Goal: Task Accomplishment & Management: Use online tool/utility

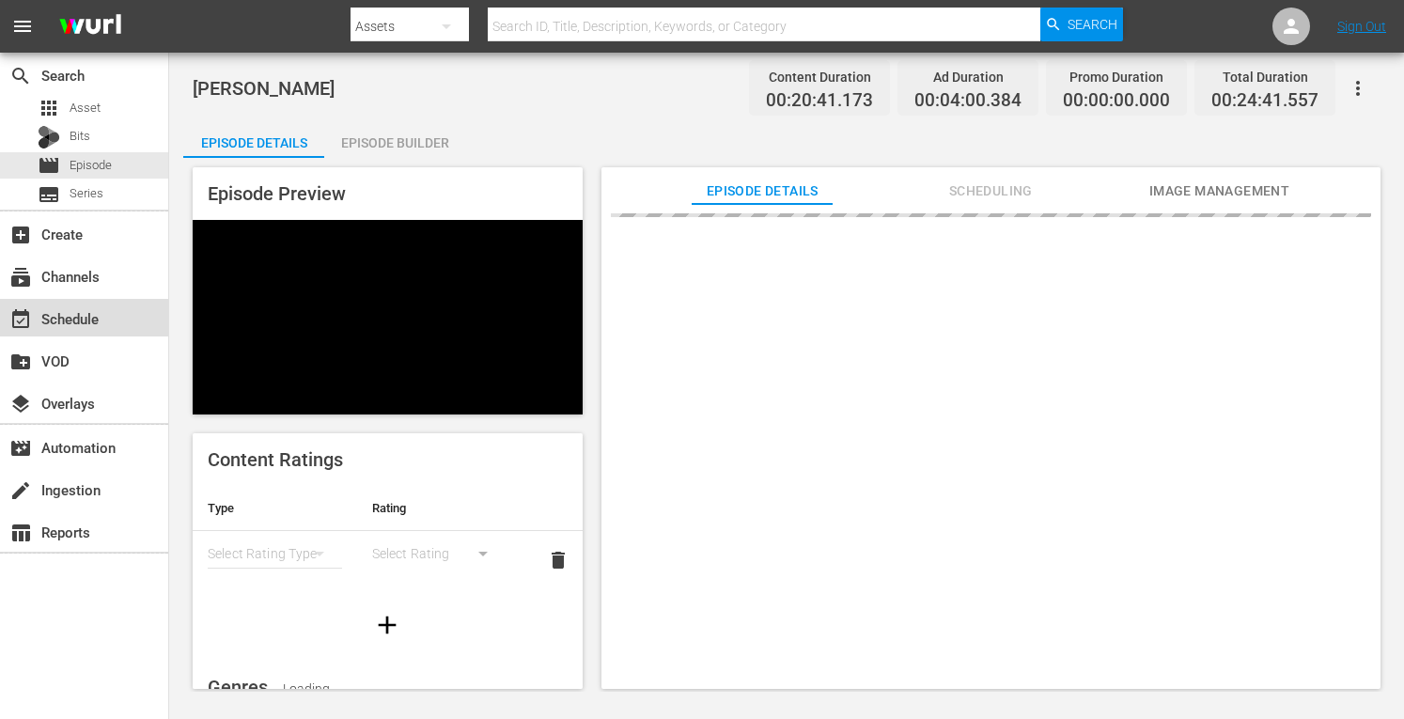
click at [68, 320] on div "event_available Schedule" at bounding box center [52, 315] width 105 height 17
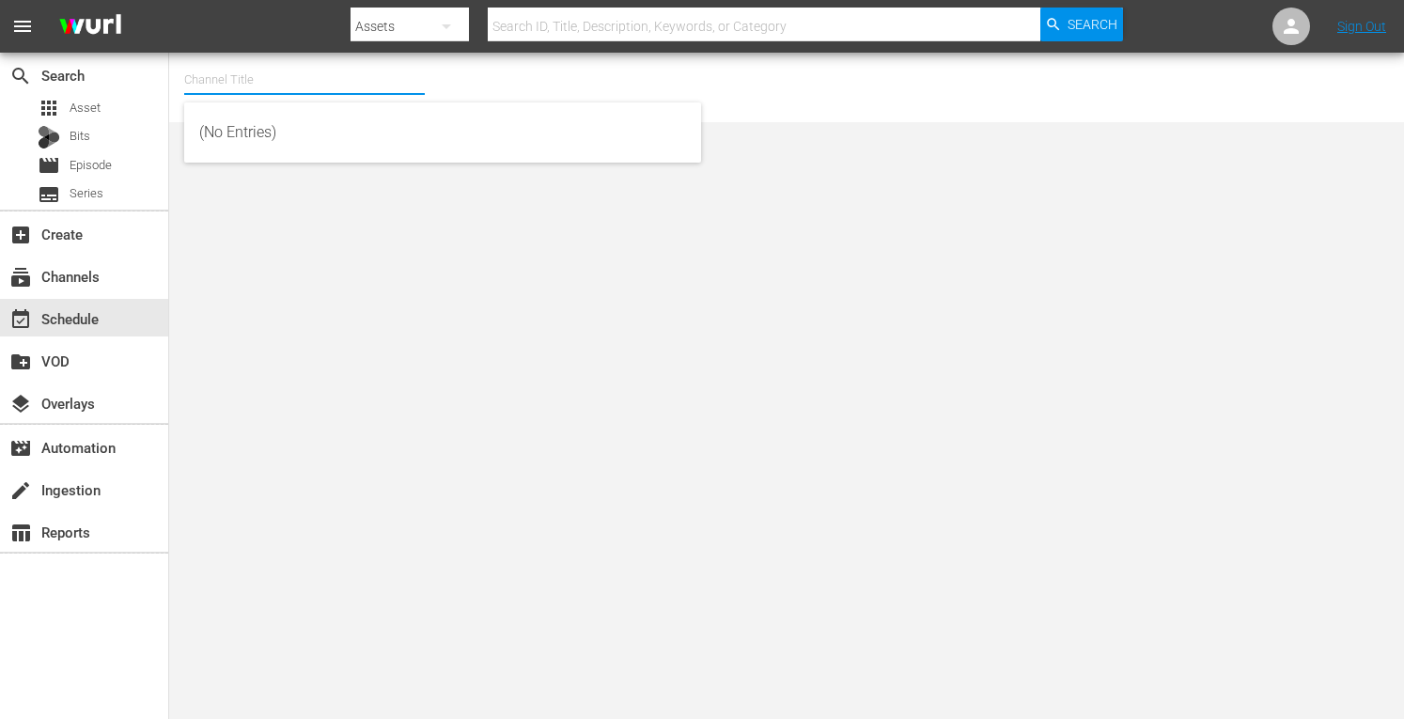
click at [254, 80] on input "text" at bounding box center [304, 79] width 240 height 45
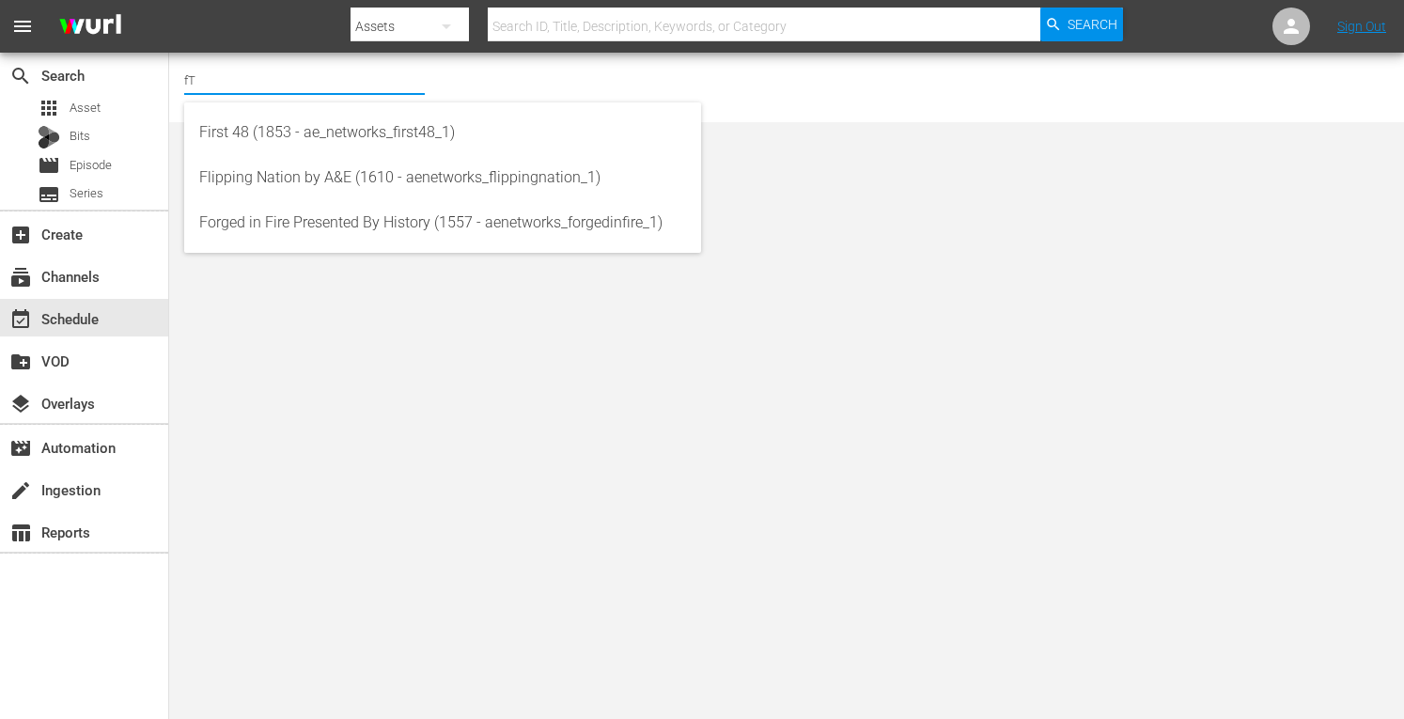
type input "f"
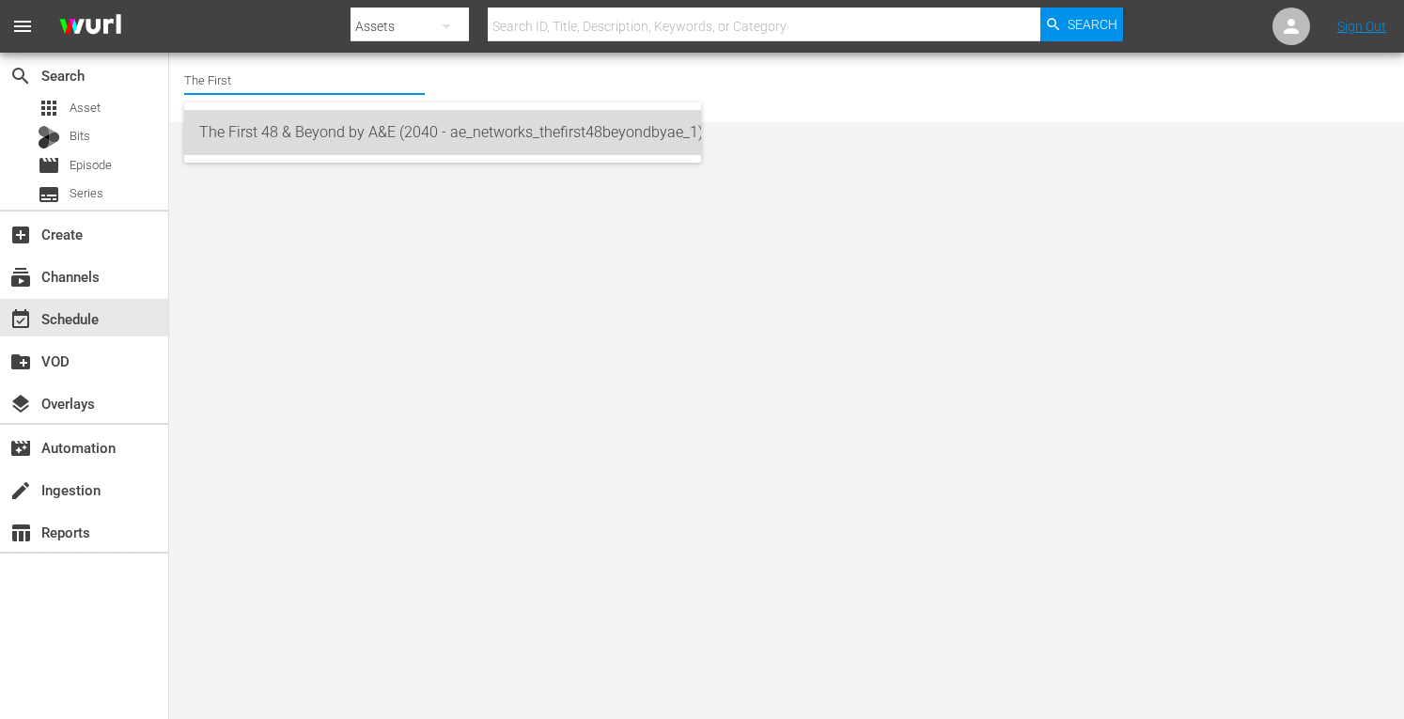
click at [318, 131] on div "The First 48 & Beyond by A&E (2040 - ae_networks_thefirst48beyondbyae_1)" at bounding box center [442, 132] width 487 height 45
type input "The First 48 & Beyond by A&E (2040 - ae_networks_thefirst48beyondbyae_1)"
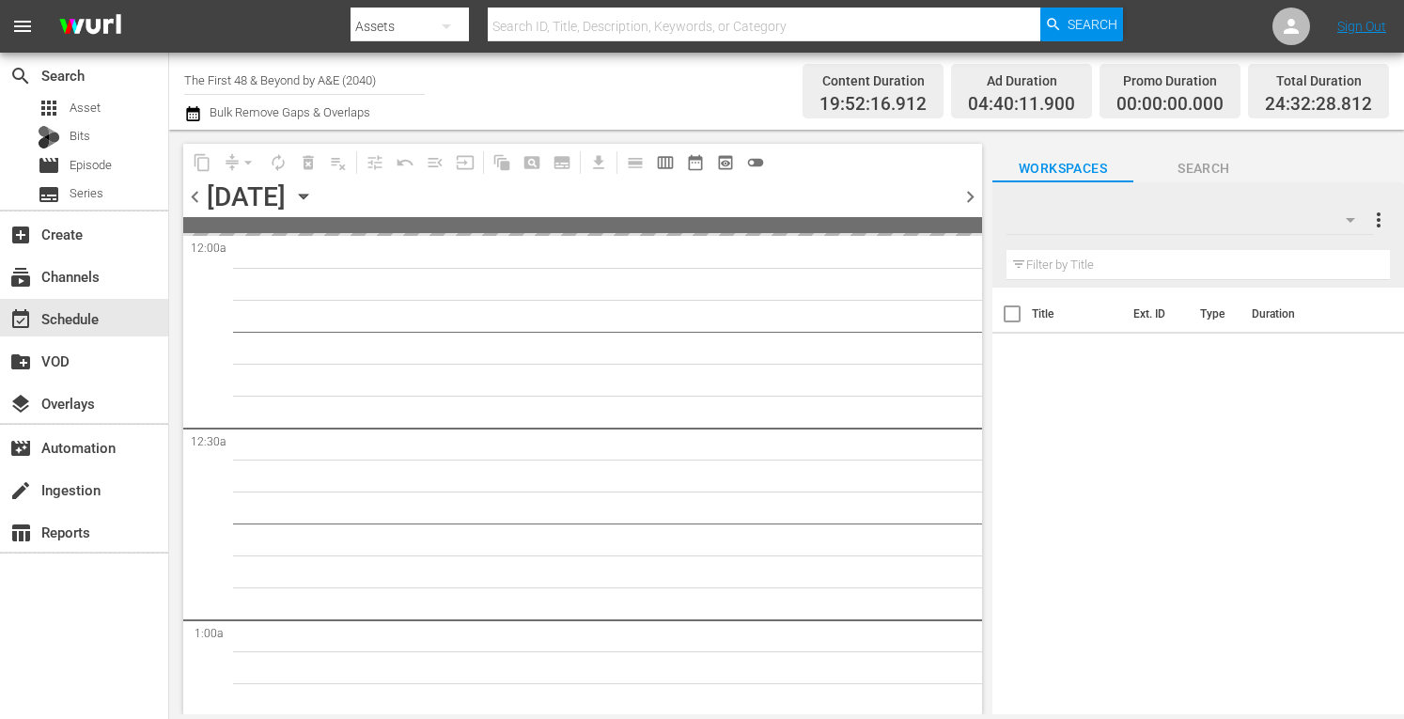
click at [314, 192] on icon "button" at bounding box center [303, 196] width 21 height 21
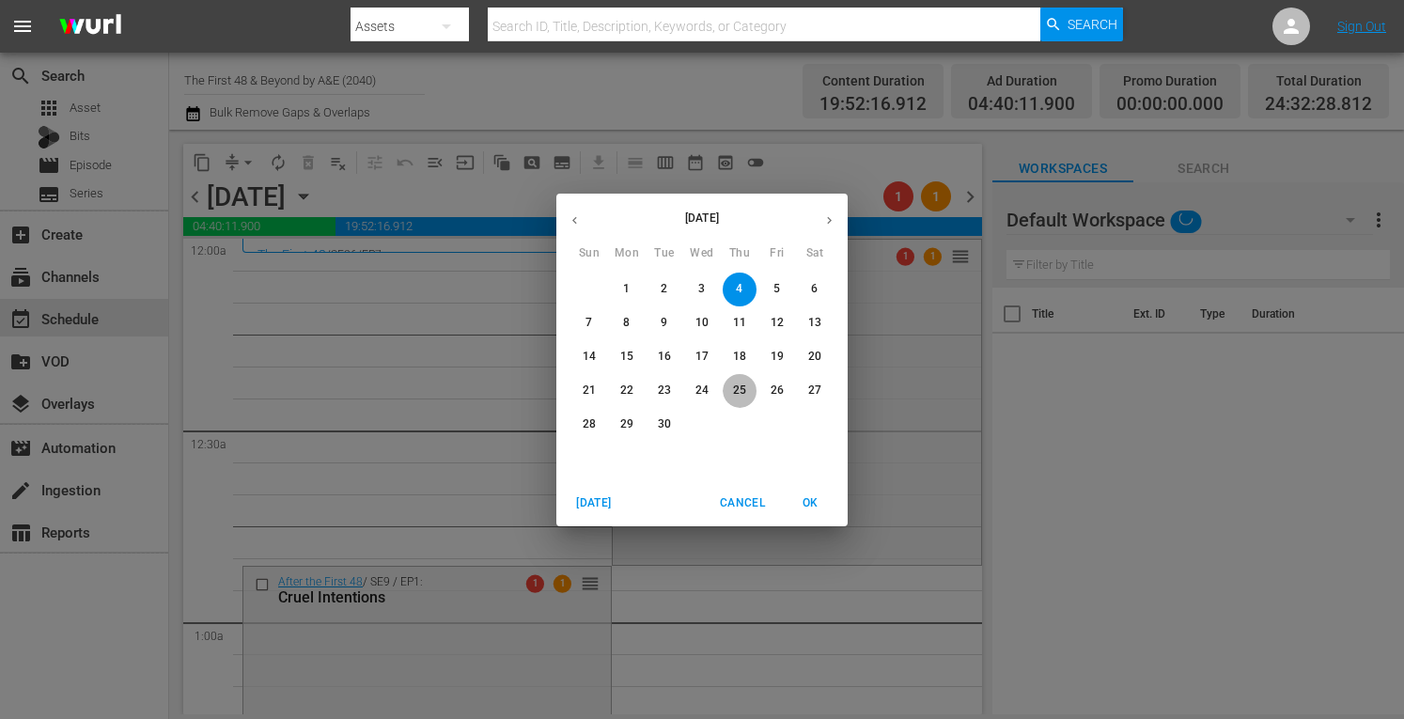
click at [737, 391] on p "25" at bounding box center [739, 390] width 13 height 16
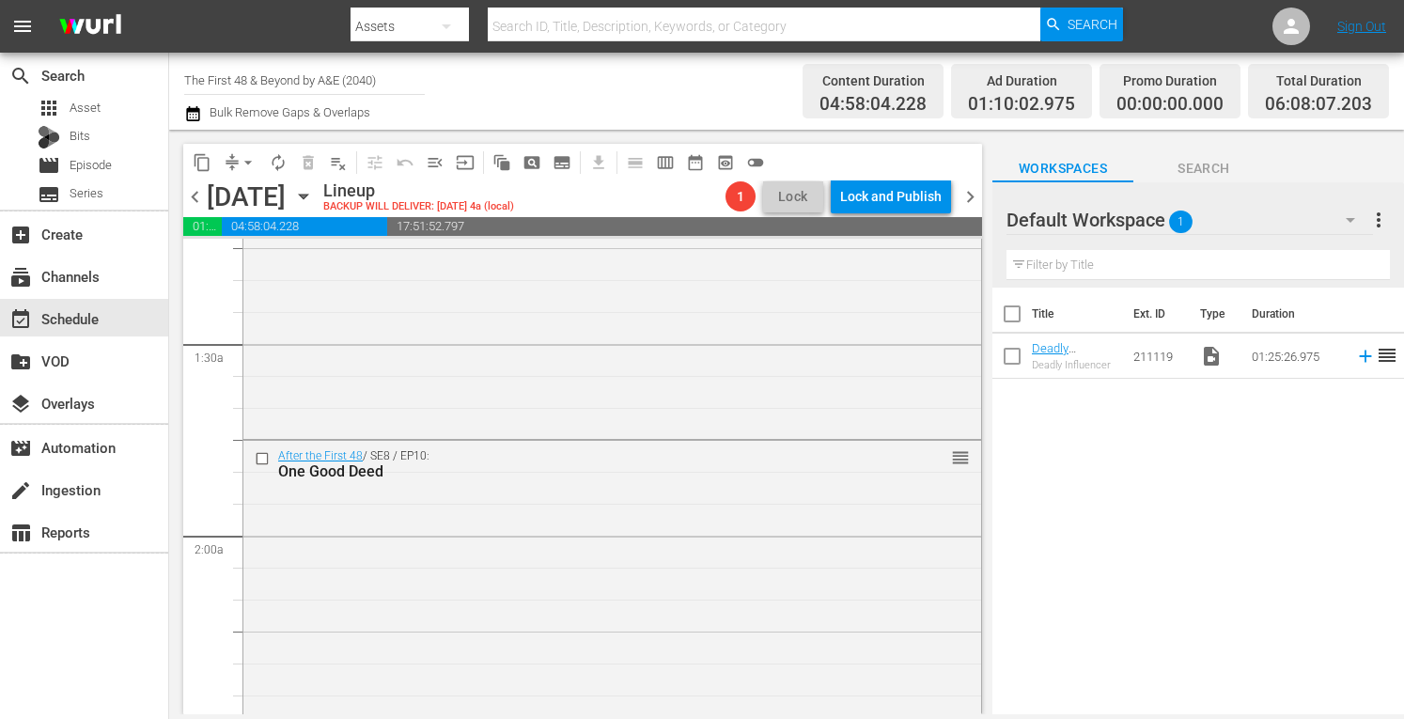
scroll to position [188, 0]
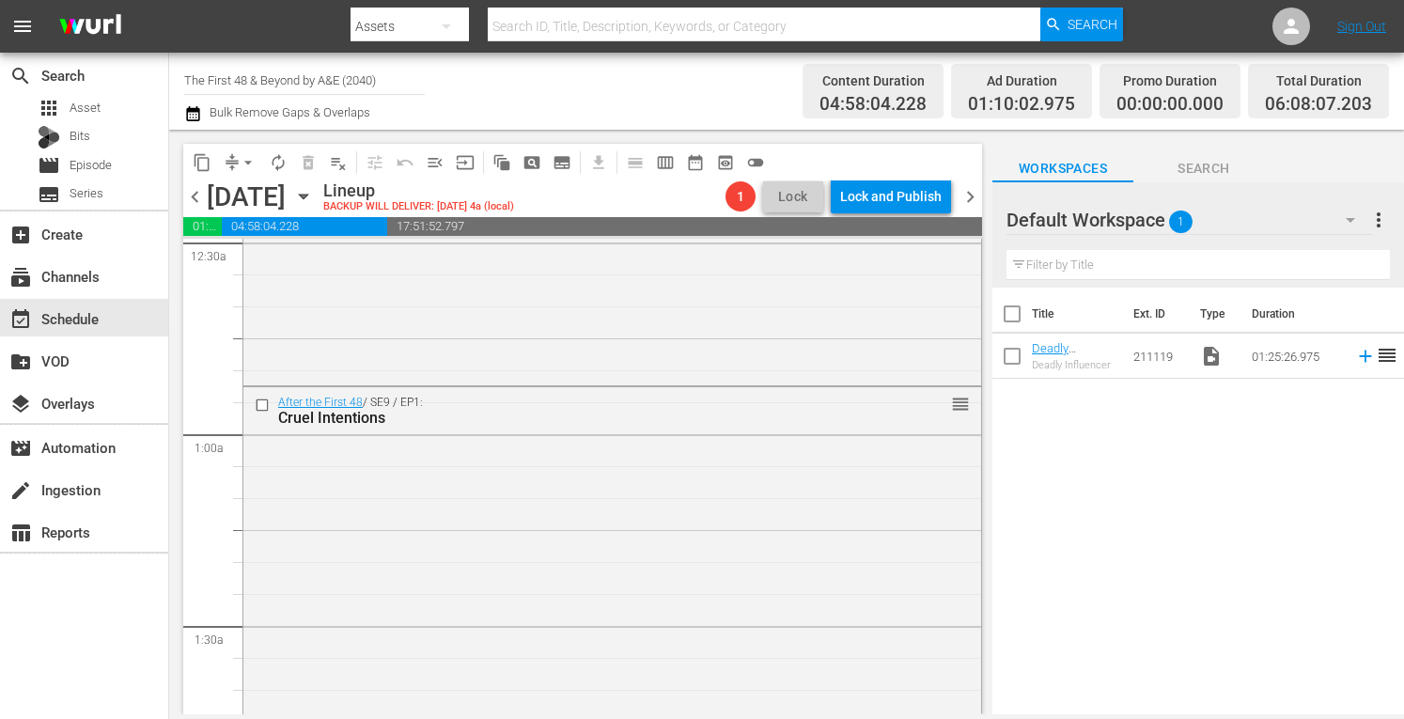
click at [314, 193] on icon "button" at bounding box center [303, 196] width 21 height 21
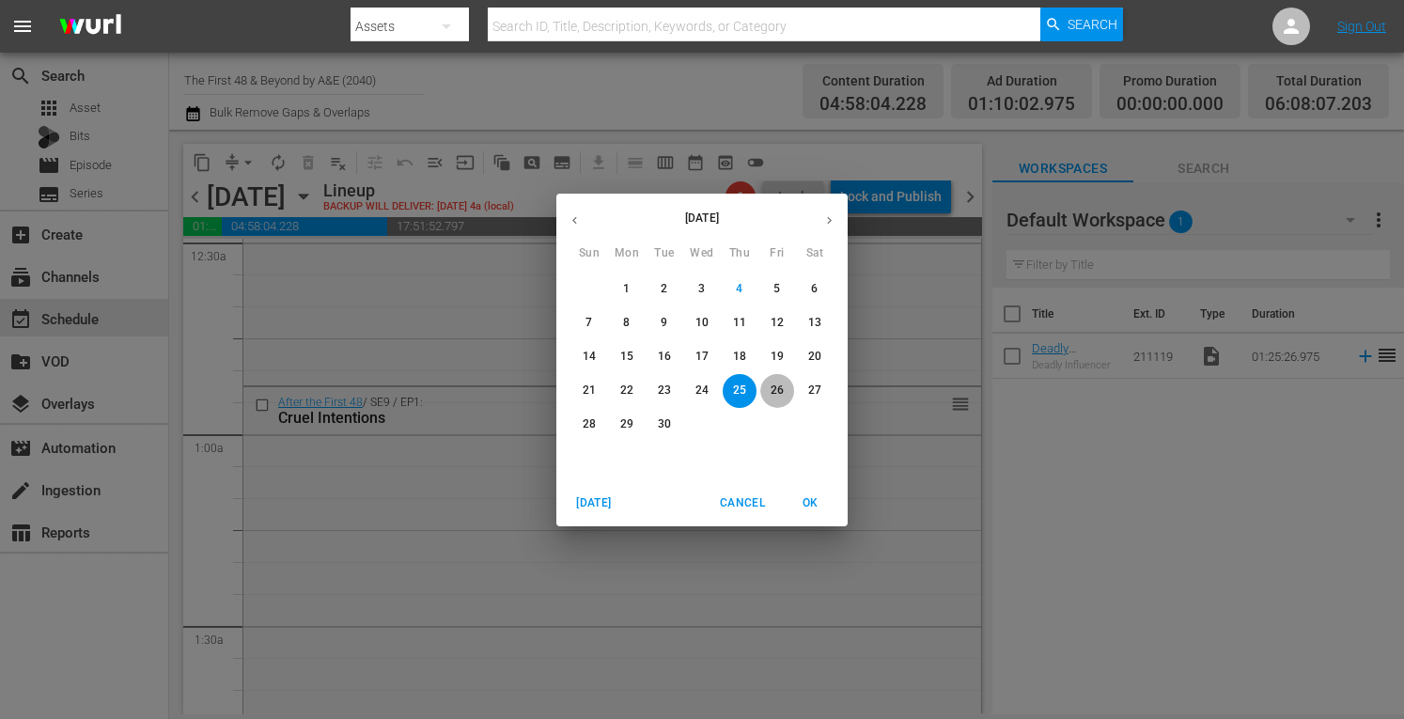
click at [780, 380] on button "26" at bounding box center [777, 391] width 34 height 34
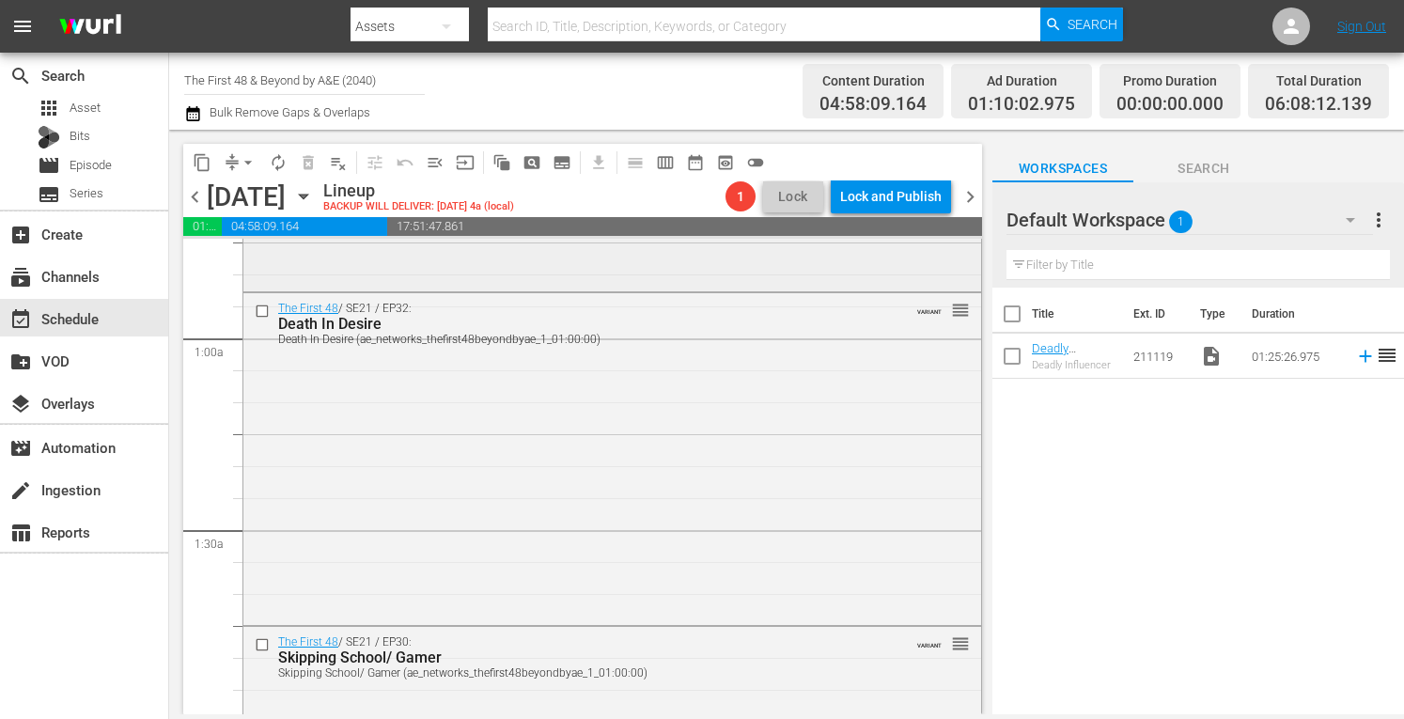
scroll to position [314, 0]
